Goal: Task Accomplishment & Management: Manage account settings

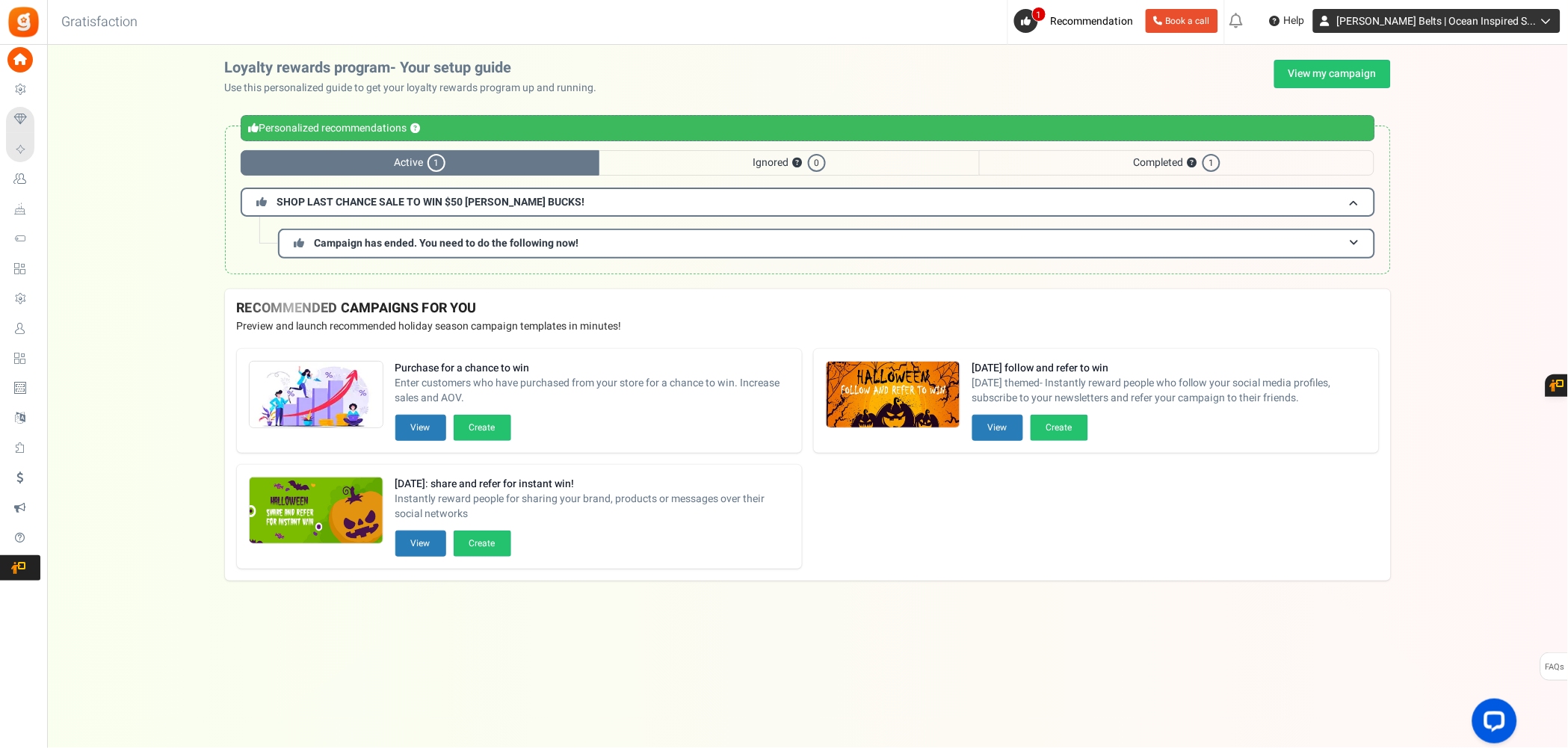
click at [1544, 21] on icon at bounding box center [1545, 21] width 15 height 10
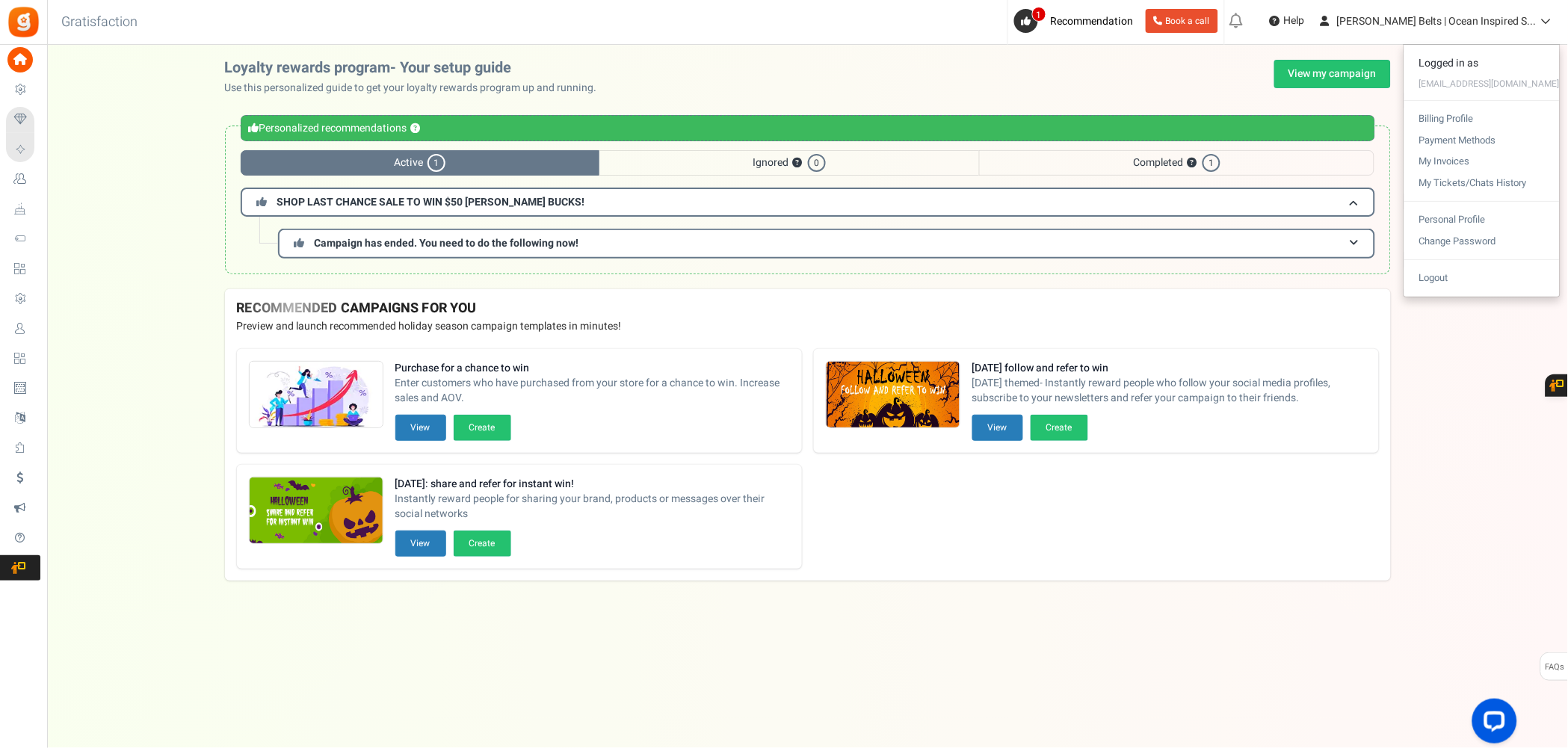
click at [848, 80] on div "Loyalty rewards program- Your setup guide Use this personalized guide to get yo…" at bounding box center [808, 78] width 1166 height 35
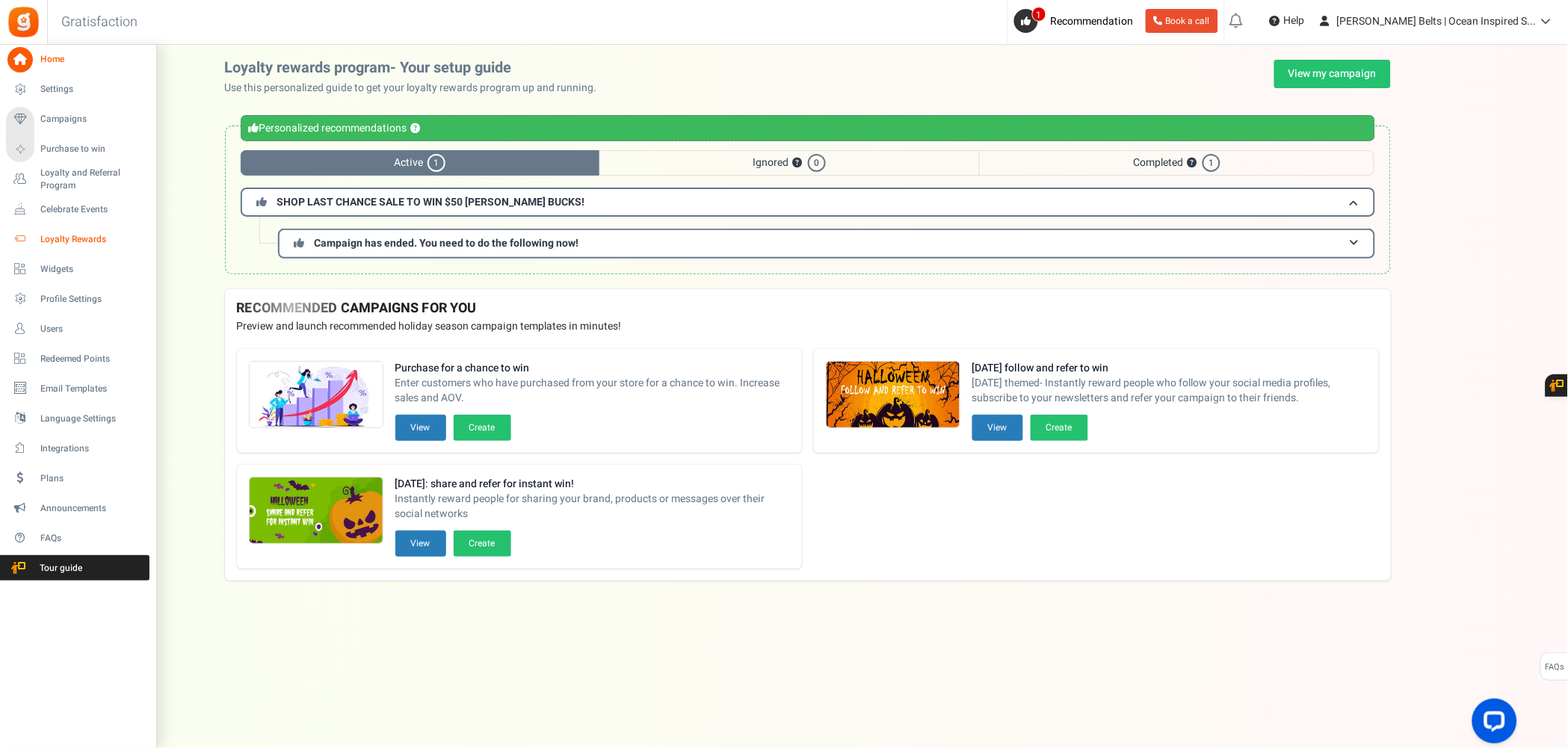
click at [105, 233] on span "Loyalty Rewards" at bounding box center [93, 240] width 105 height 13
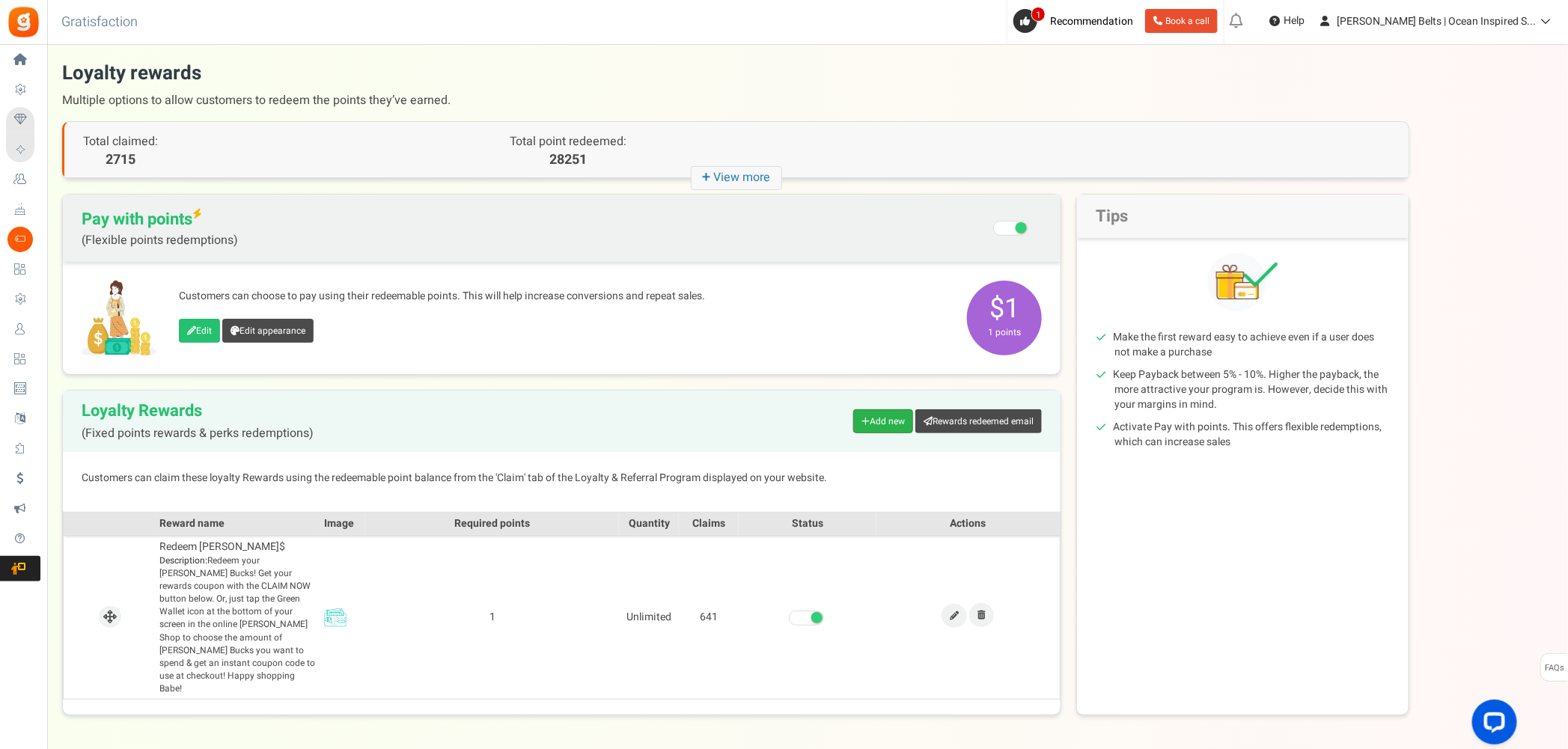
click at [894, 411] on link "Add new" at bounding box center [883, 422] width 60 height 24
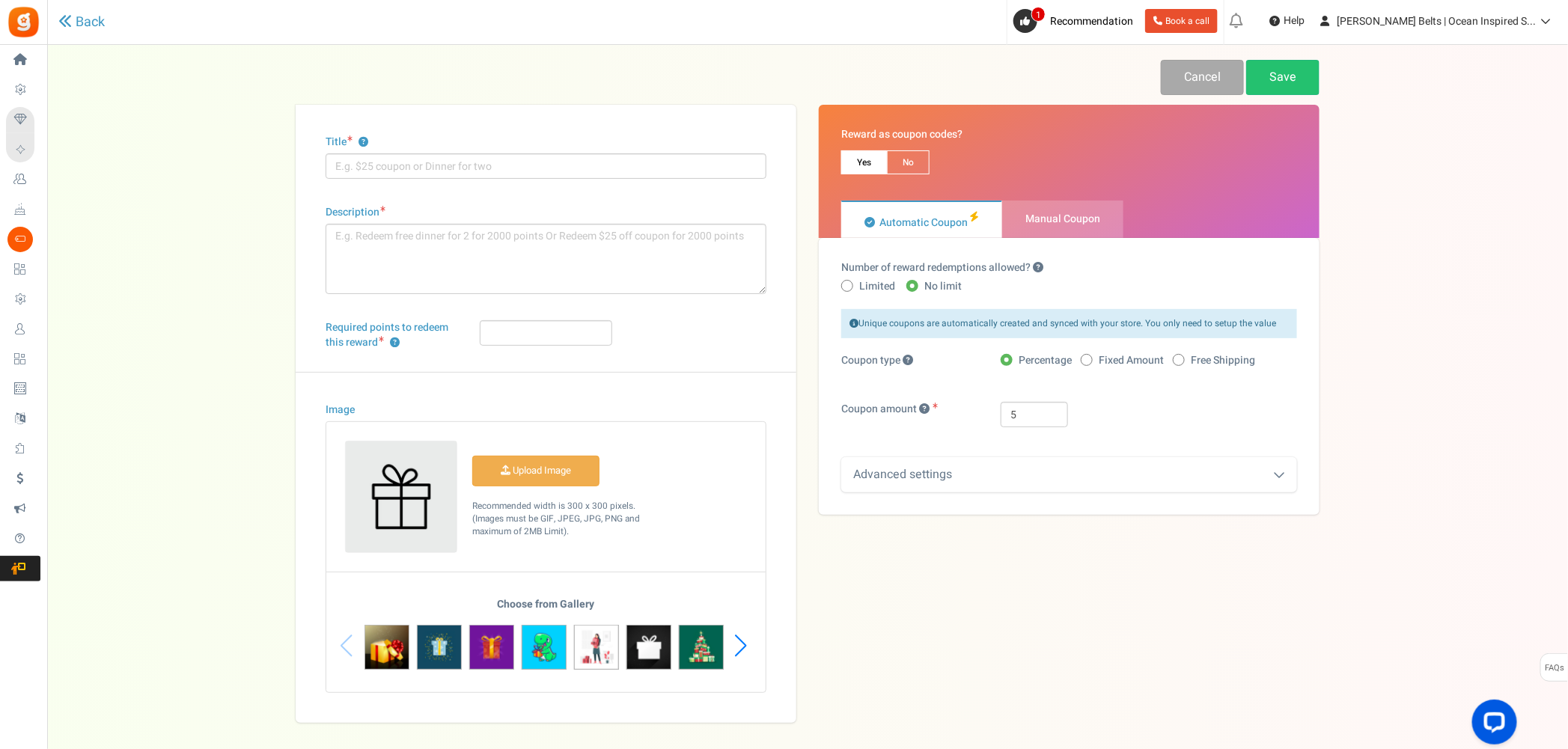
click at [1088, 223] on span "Manual Coupon" at bounding box center [1063, 219] width 75 height 16
click at [1011, 213] on input "Manual Coupon" at bounding box center [1007, 209] width 9 height 9
radio input "true"
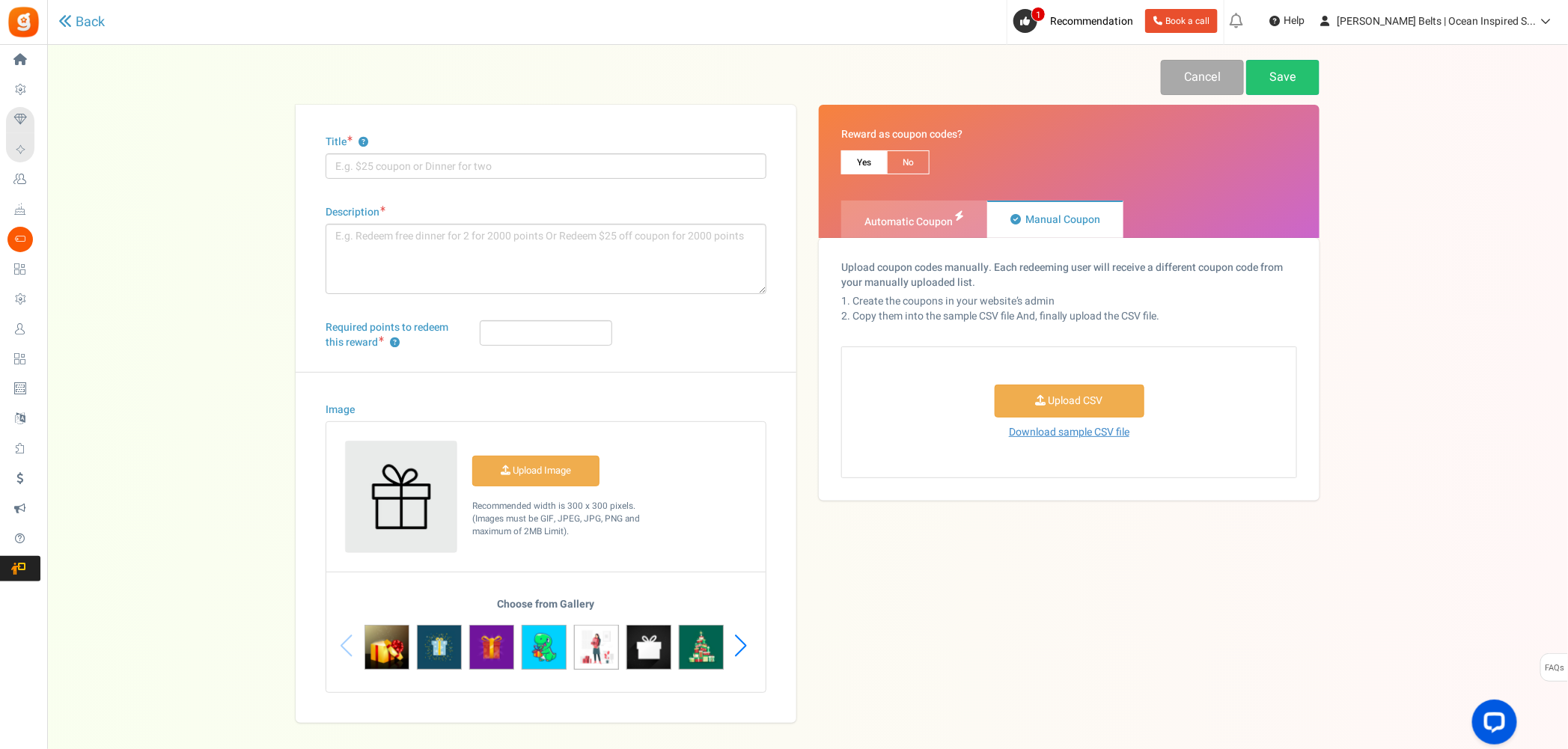
click at [948, 226] on span "Automatic Coupon" at bounding box center [908, 222] width 88 height 16
click at [850, 213] on input "Automatic Coupon" at bounding box center [846, 209] width 9 height 9
radio input "true"
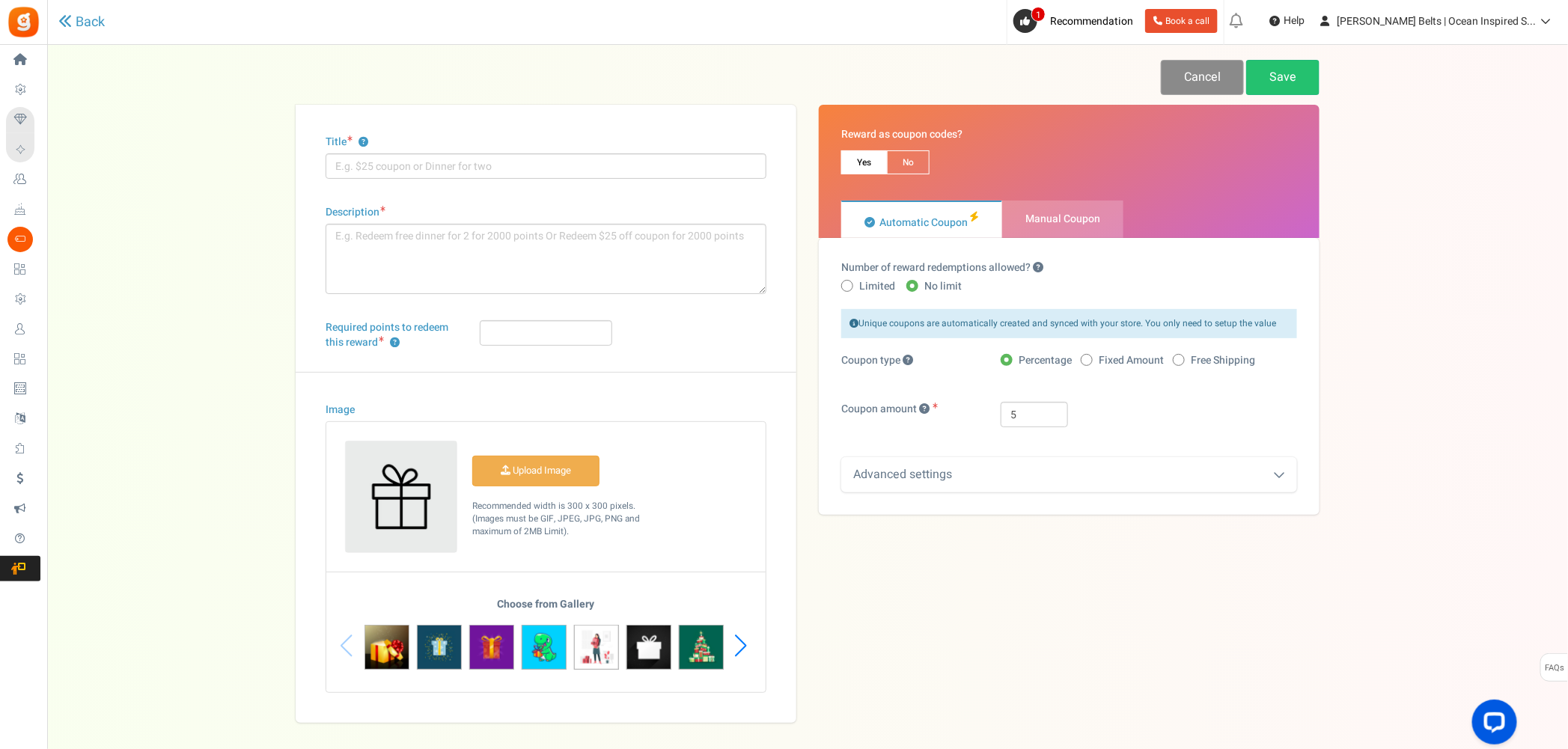
click at [1202, 76] on link "Cancel" at bounding box center [1202, 78] width 83 height 36
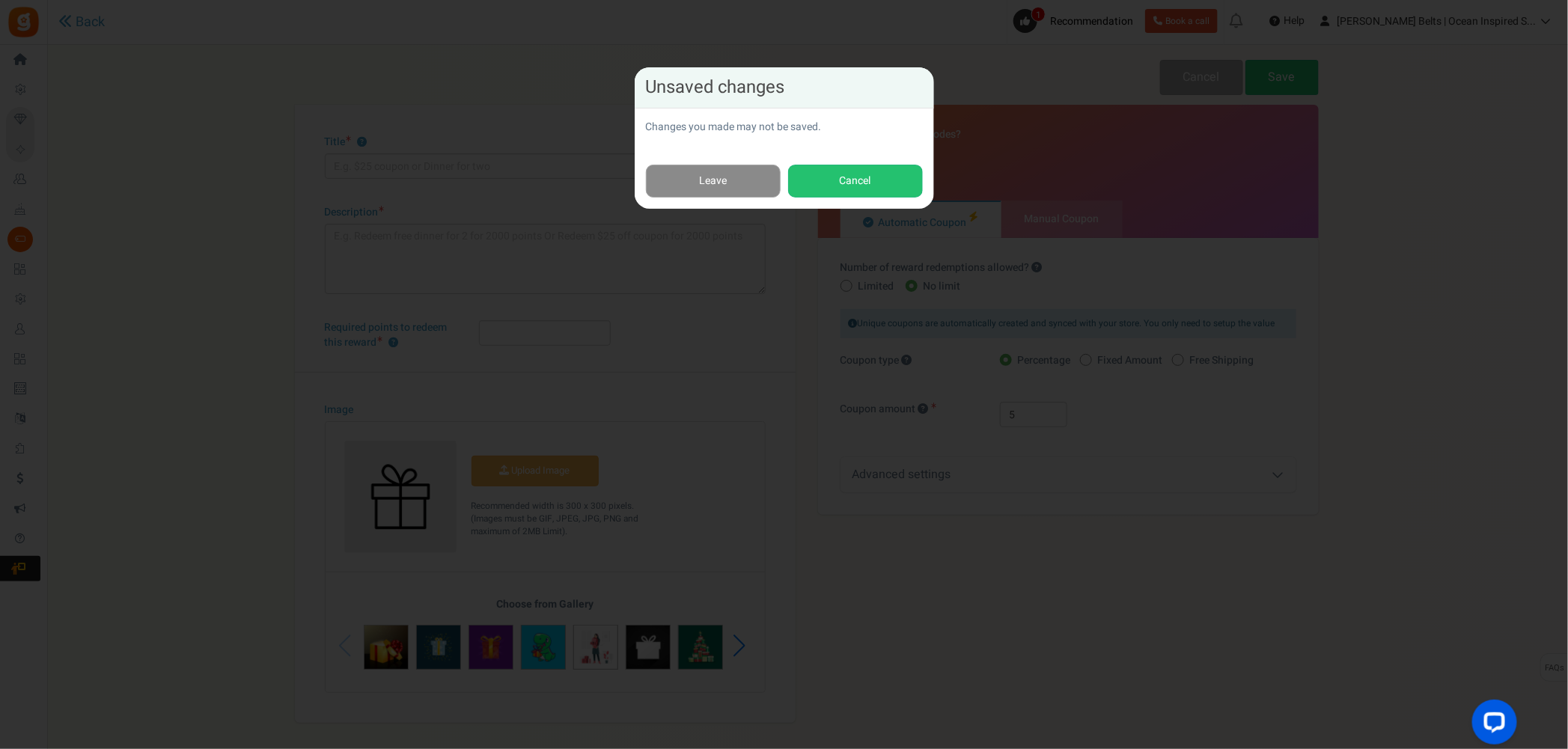
click at [760, 191] on link "Leave" at bounding box center [713, 181] width 135 height 34
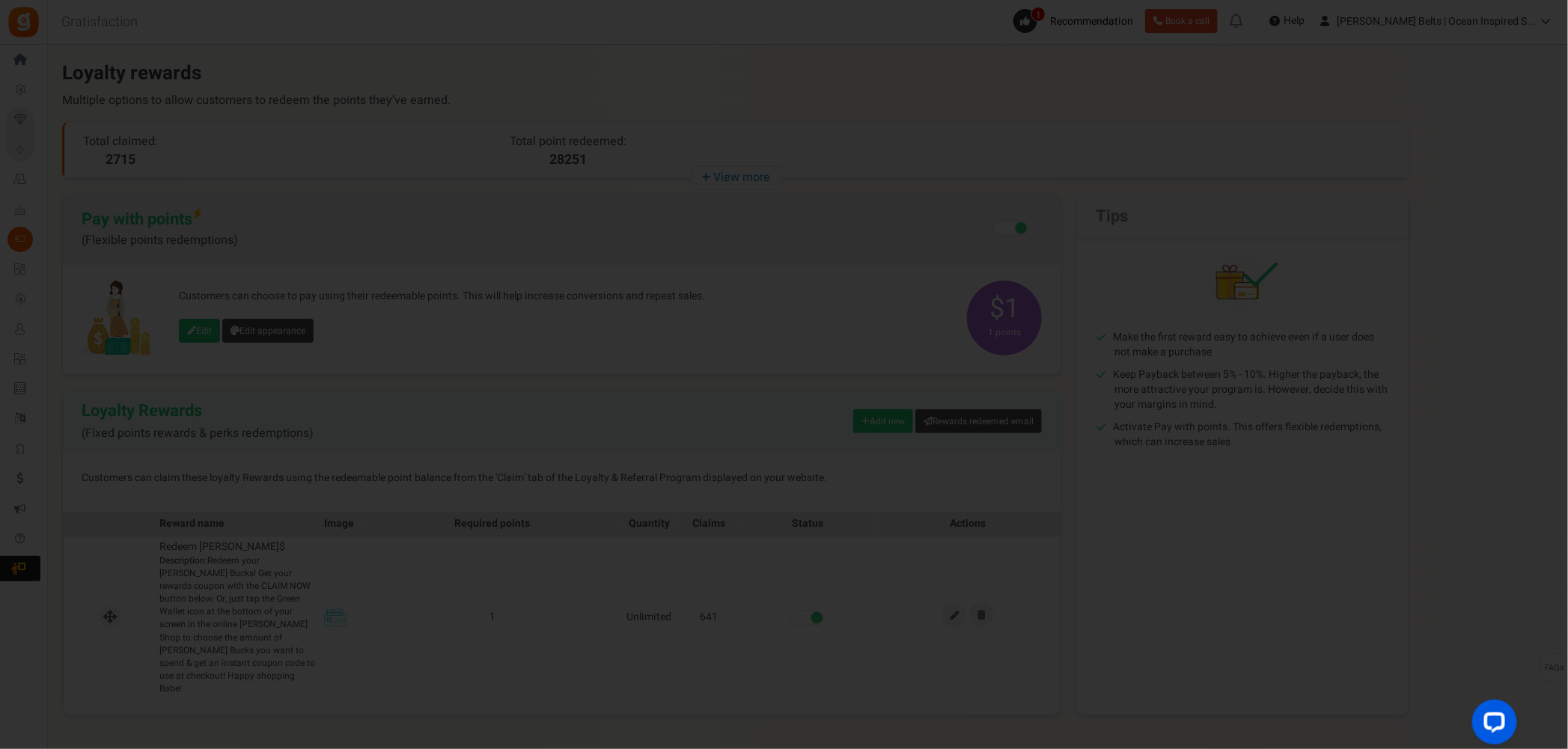
click at [792, 178] on div at bounding box center [784, 374] width 1568 height 749
click at [899, 143] on div at bounding box center [784, 374] width 1568 height 749
drag, startPoint x: 843, startPoint y: 298, endPoint x: 810, endPoint y: 287, distance: 34.8
click at [835, 296] on div at bounding box center [784, 374] width 1568 height 749
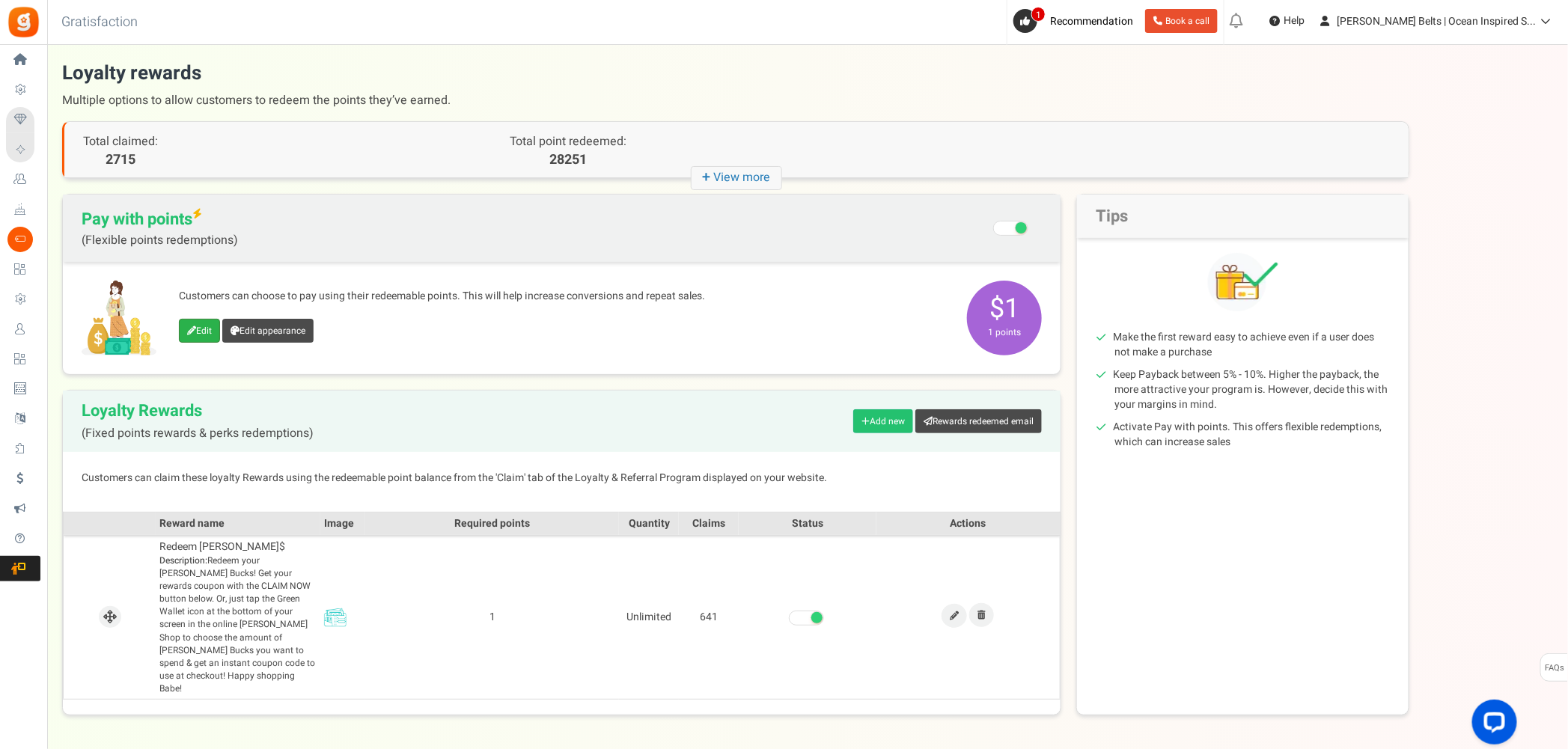
click at [208, 332] on link "Edit" at bounding box center [199, 331] width 41 height 24
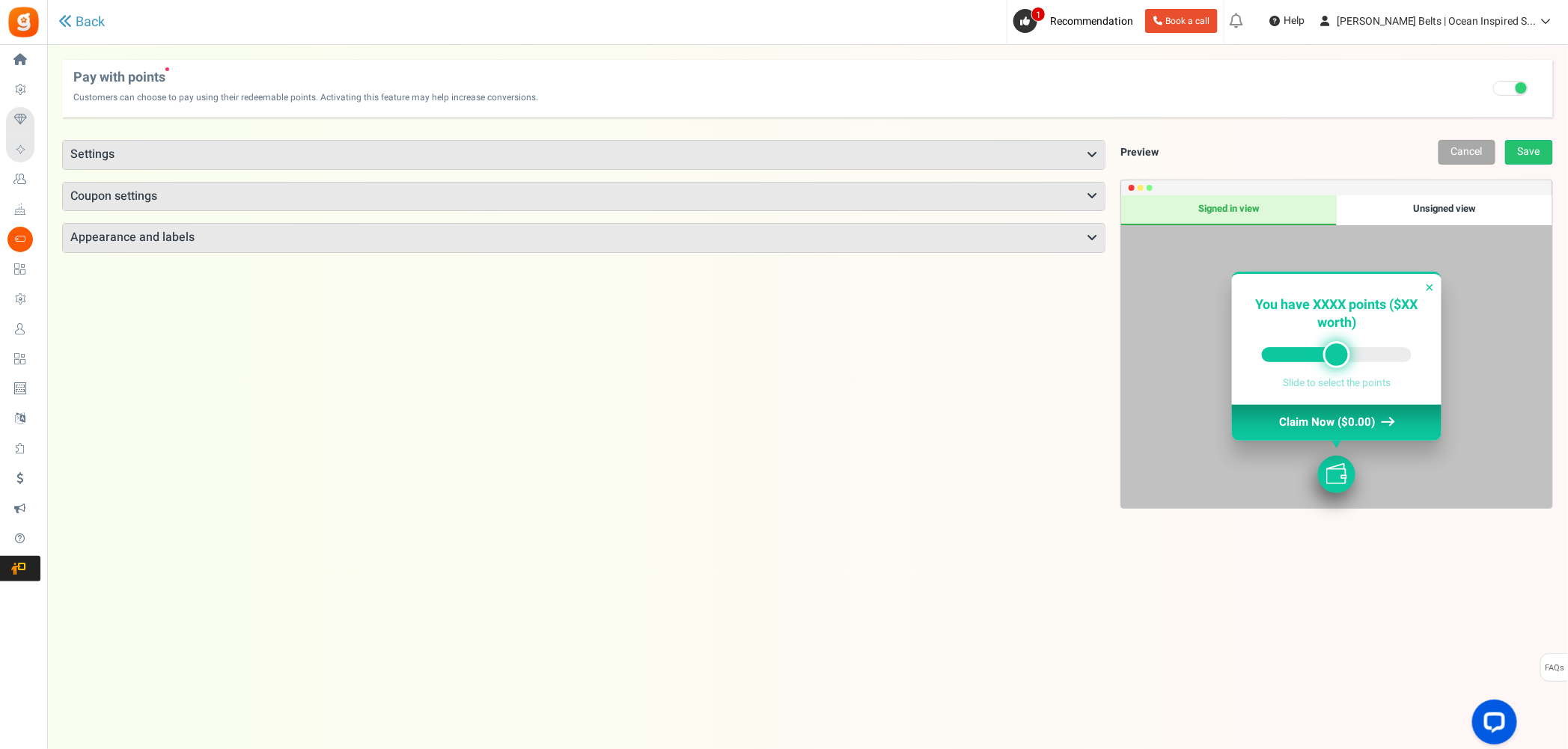
click at [1085, 149] on h3 "Settings" at bounding box center [583, 154] width 1041 height 28
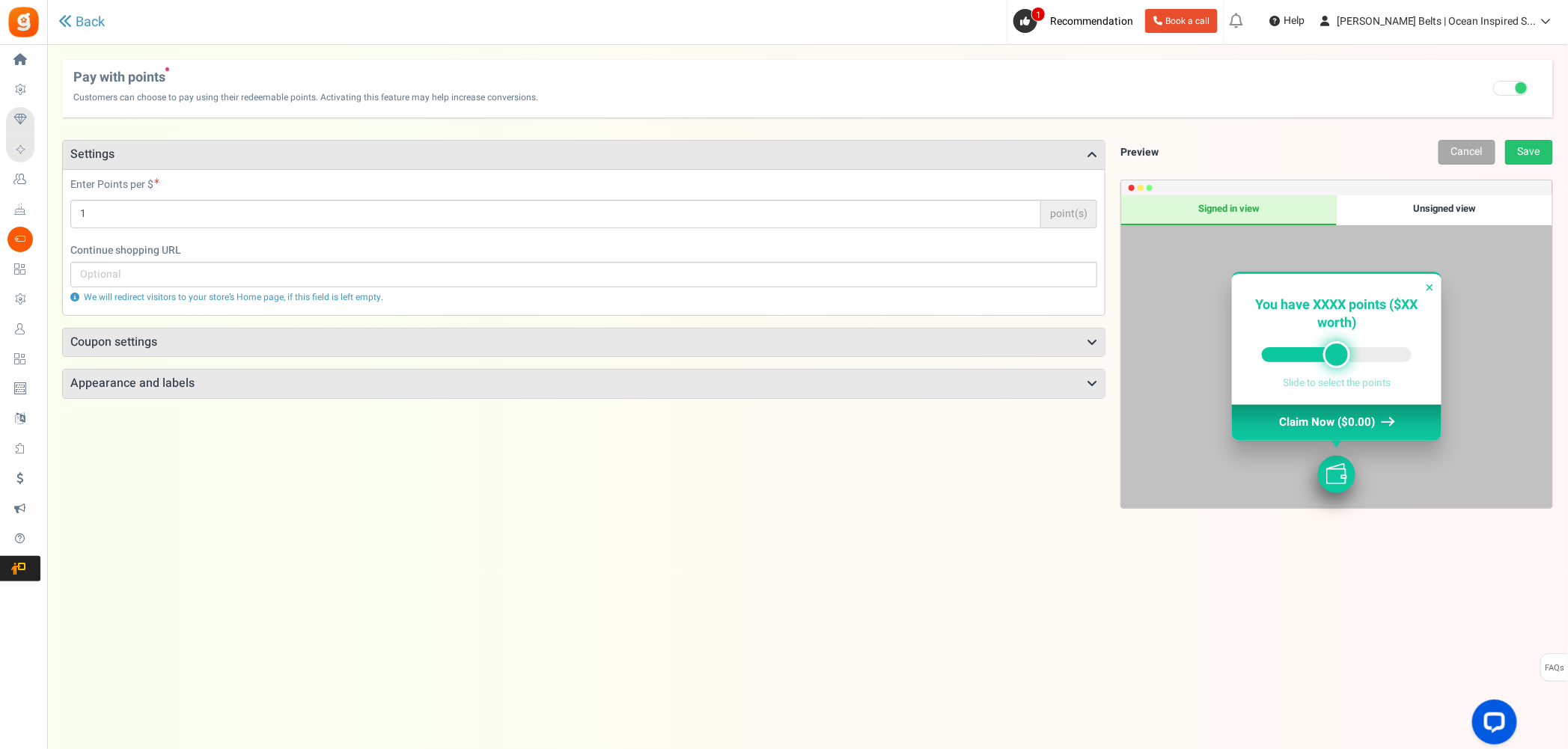
click at [1092, 338] on icon at bounding box center [1091, 342] width 10 height 12
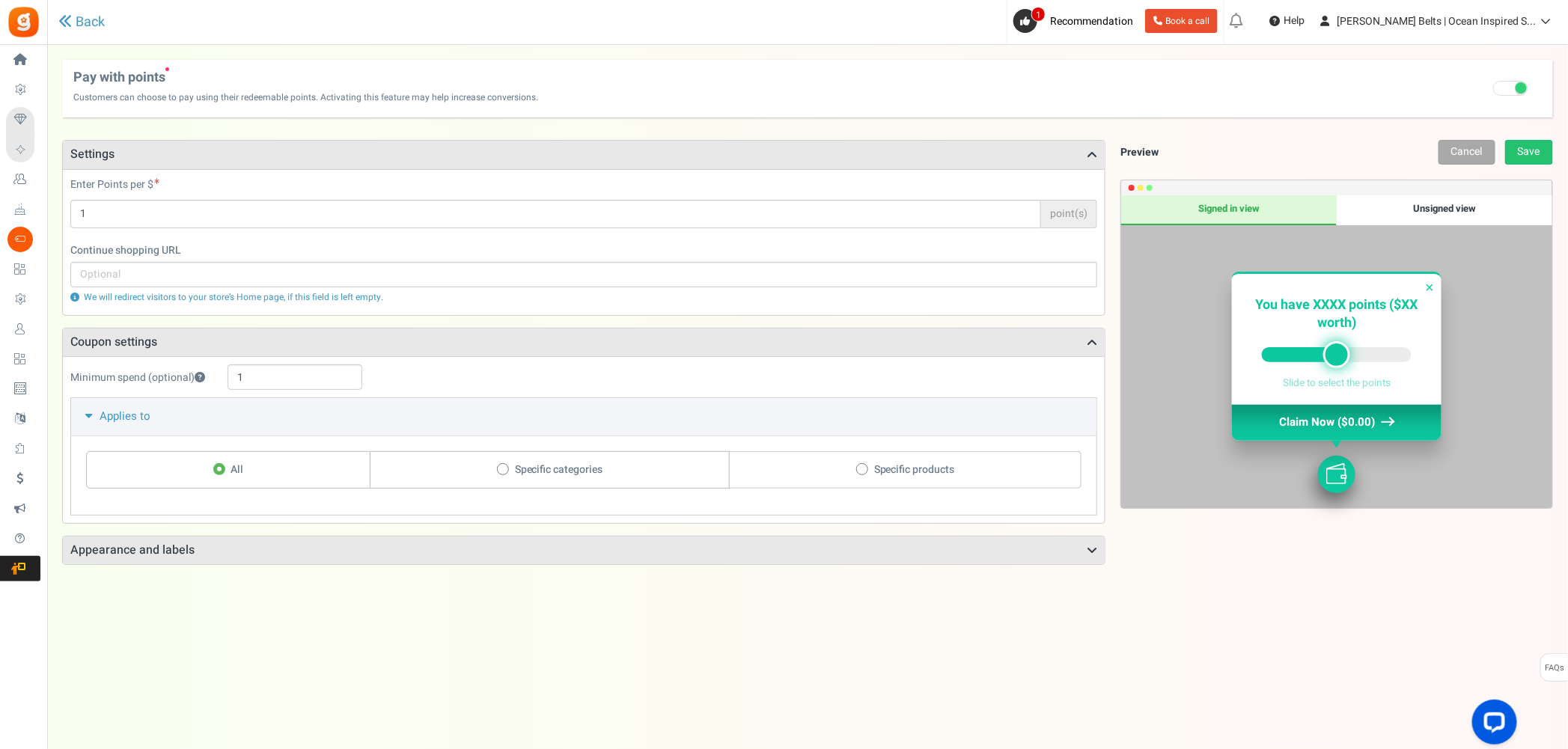
click at [1071, 560] on h3 "Appearance and labels" at bounding box center [583, 551] width 1041 height 28
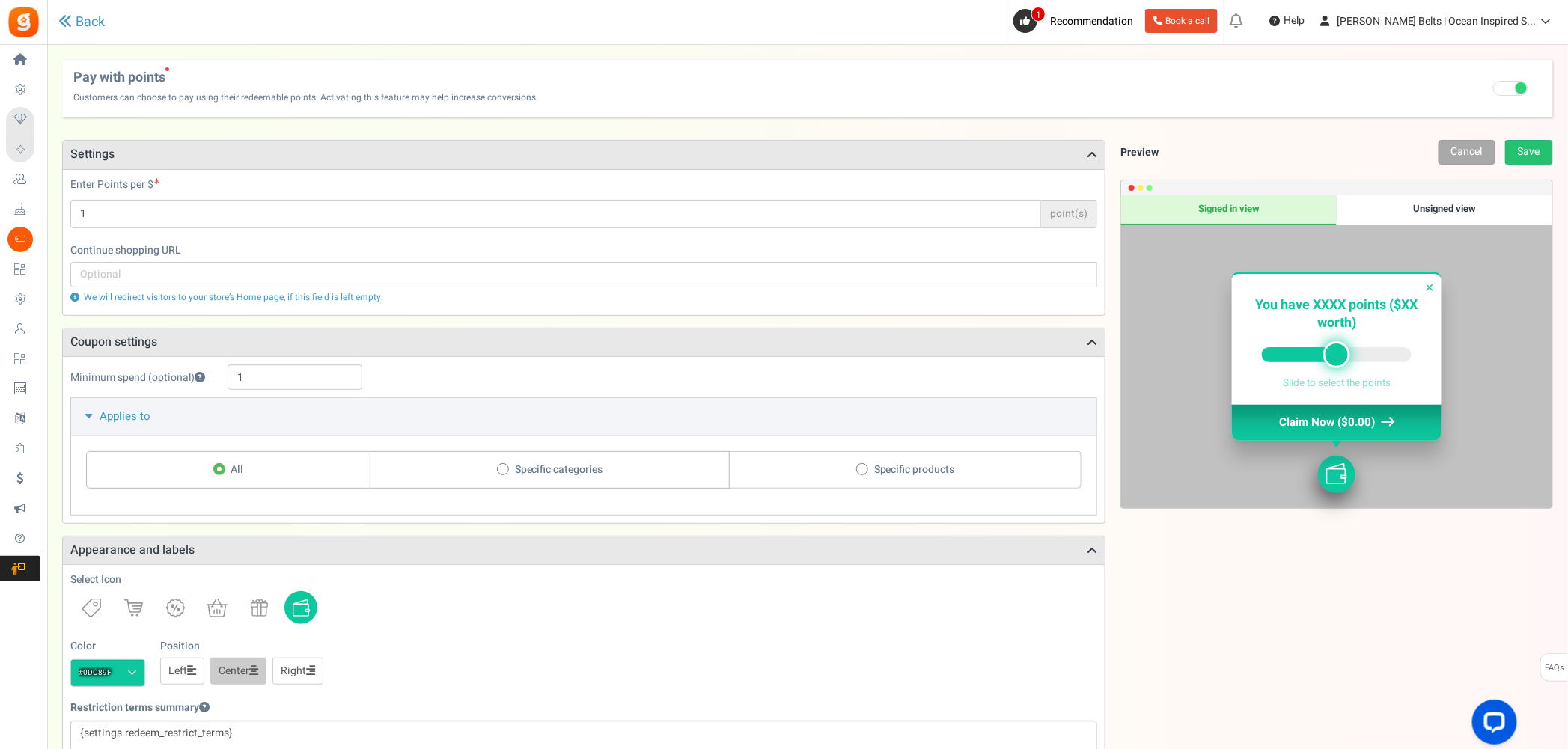
click at [1088, 549] on icon at bounding box center [1091, 550] width 10 height 12
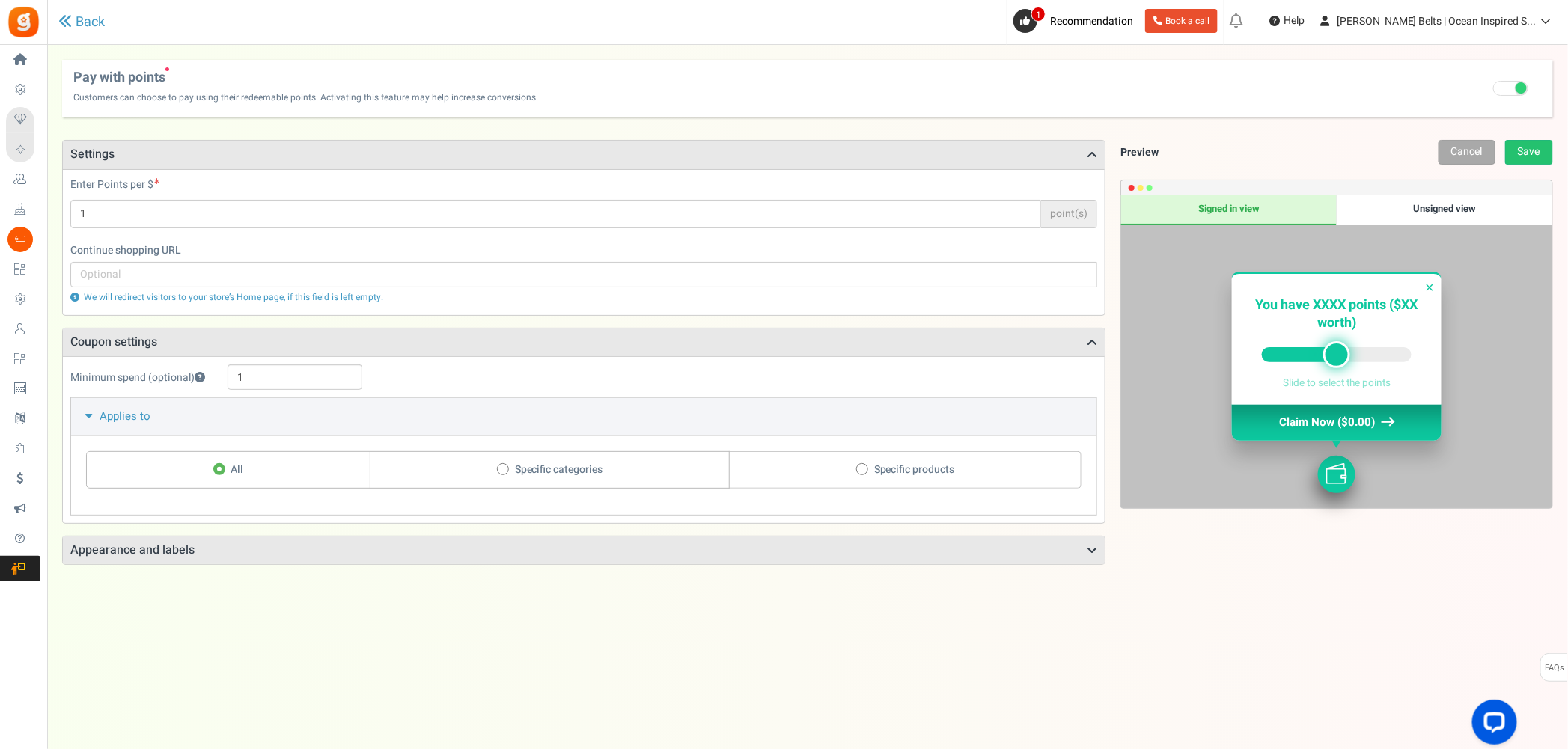
drag, startPoint x: 1335, startPoint y: 350, endPoint x: 1317, endPoint y: 346, distance: 18.4
click at [1329, 347] on div at bounding box center [1336, 354] width 27 height 27
click at [1479, 150] on link "Cancel" at bounding box center [1466, 152] width 57 height 24
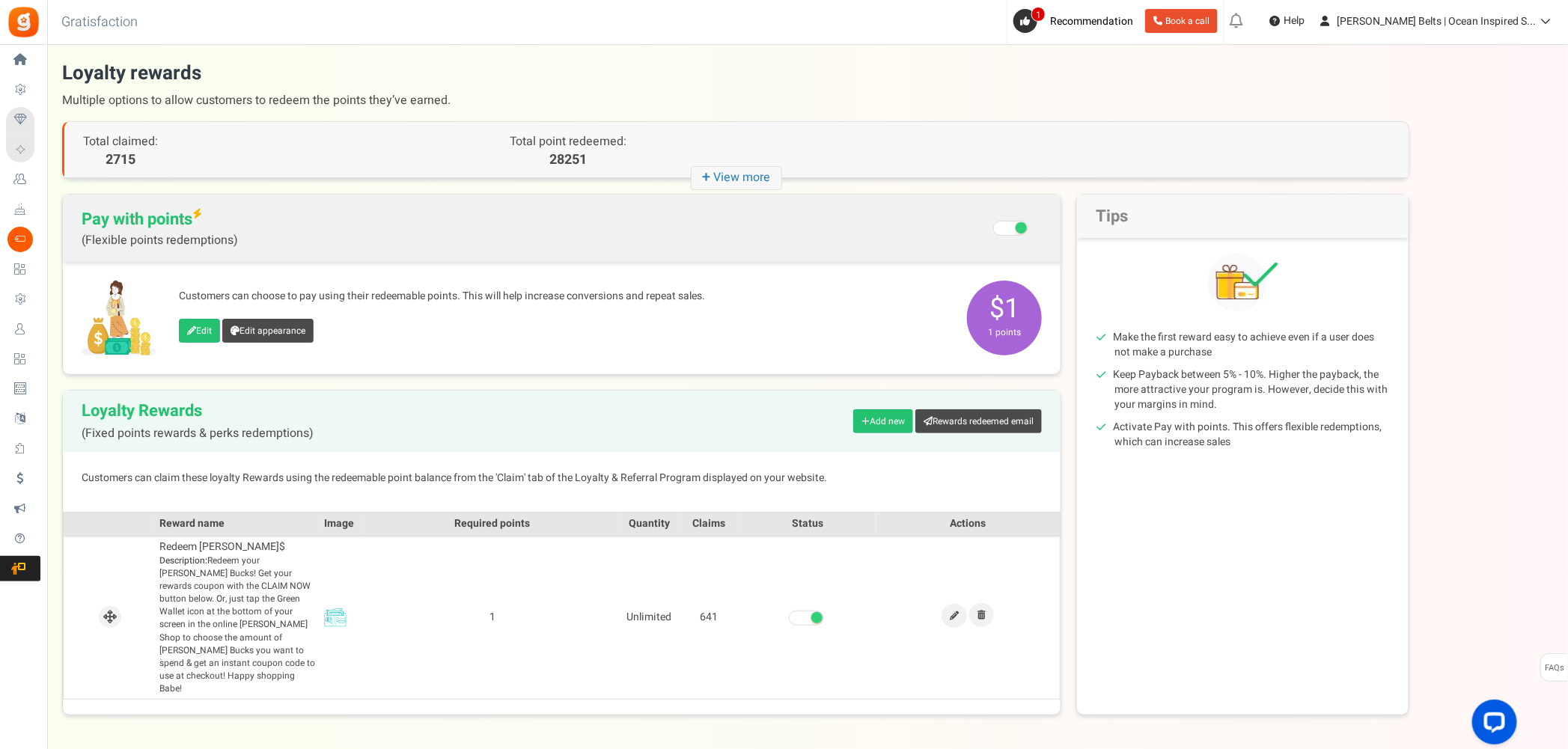
click at [1019, 233] on span at bounding box center [1021, 228] width 11 height 11
click at [1011, 233] on input "Recommended: Turn On Are you sure? This will remove the flexi redemption option…" at bounding box center [1011, 229] width 0 height 25
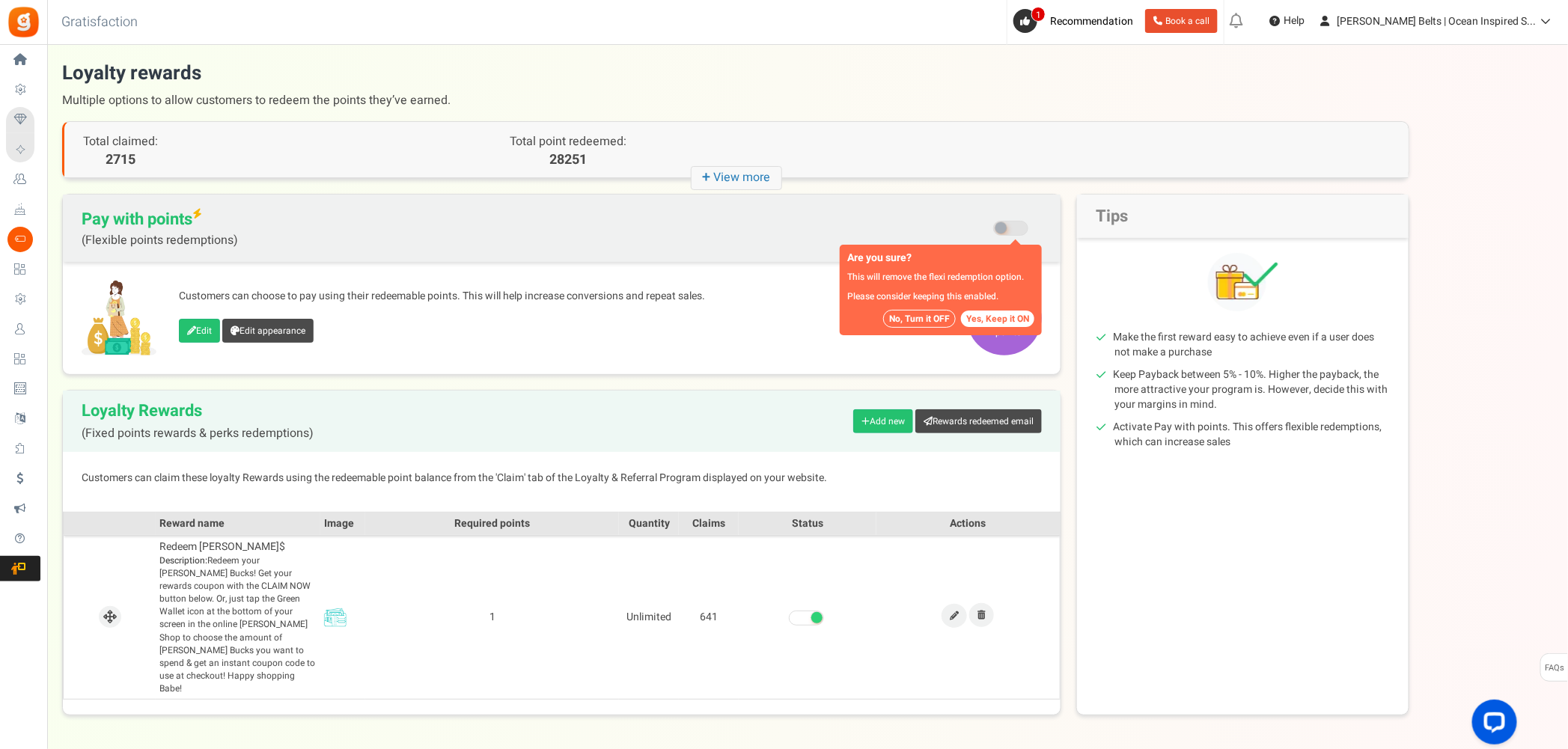
click at [1007, 230] on span at bounding box center [1010, 228] width 36 height 15
click at [1011, 230] on input "Recommended: Turn On Are you sure? This will remove the flexi redemption option…" at bounding box center [1011, 229] width 0 height 25
click at [1001, 229] on span at bounding box center [1001, 228] width 11 height 11
click at [1011, 229] on input "Recommended: Turn On Are you sure? This will remove the flexi redemption option…" at bounding box center [1011, 229] width 0 height 25
click at [975, 316] on button "Yes, Keep it ON" at bounding box center [997, 319] width 73 height 17
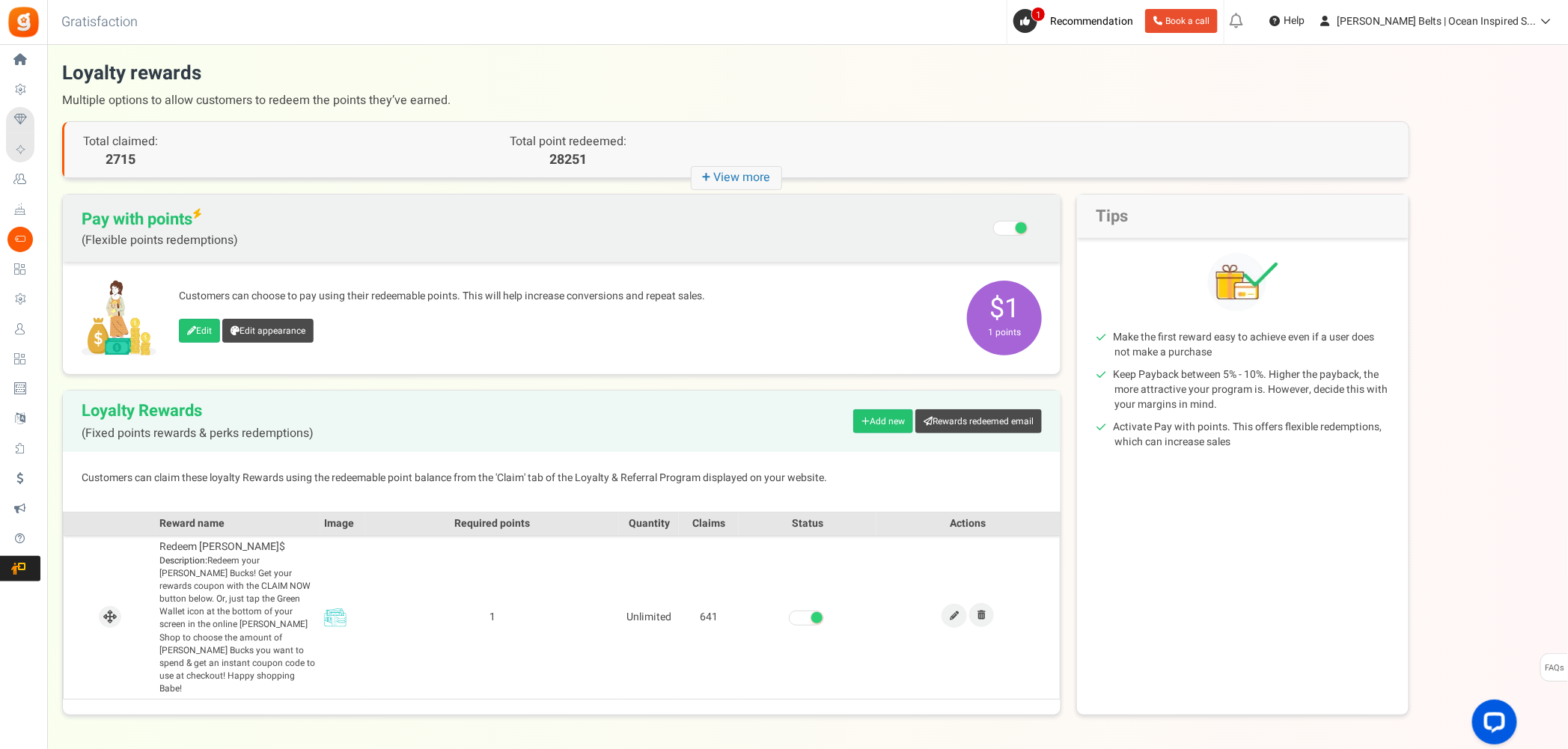
click at [748, 166] on icon "+ View more" at bounding box center [736, 179] width 92 height 24
